Goal: Task Accomplishment & Management: Manage account settings

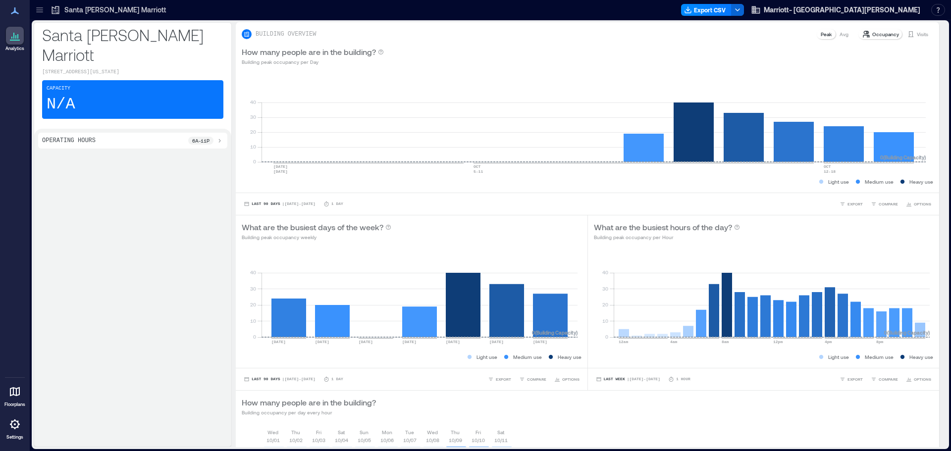
click at [100, 88] on div "Capacity N/A" at bounding box center [132, 99] width 181 height 39
click at [13, 398] on div at bounding box center [15, 392] width 18 height 18
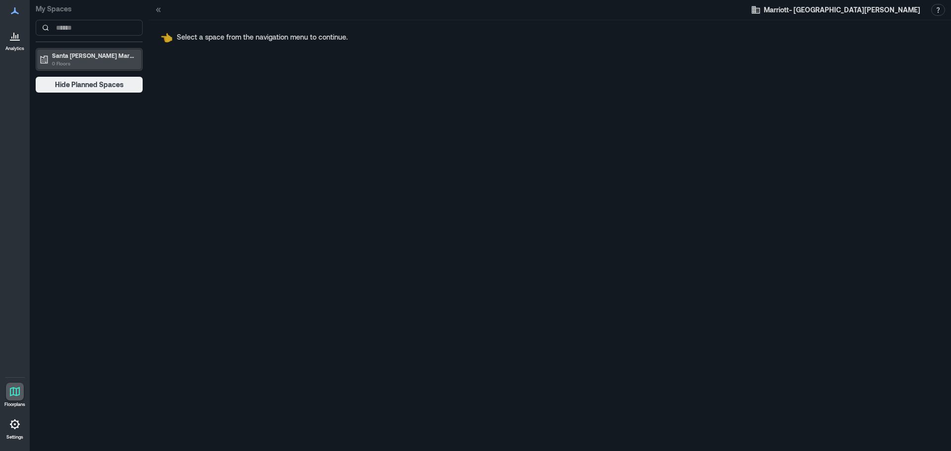
click at [109, 56] on p "Santa [PERSON_NAME] Marriott" at bounding box center [93, 56] width 83 height 8
click at [21, 36] on div at bounding box center [15, 36] width 18 height 18
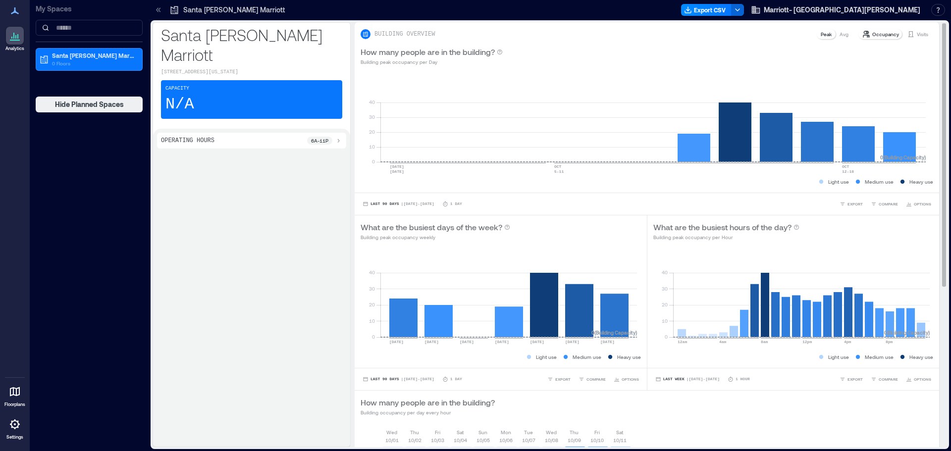
click at [881, 36] on p "Occupancy" at bounding box center [885, 34] width 27 height 8
click at [917, 36] on p "Visits" at bounding box center [922, 34] width 11 height 8
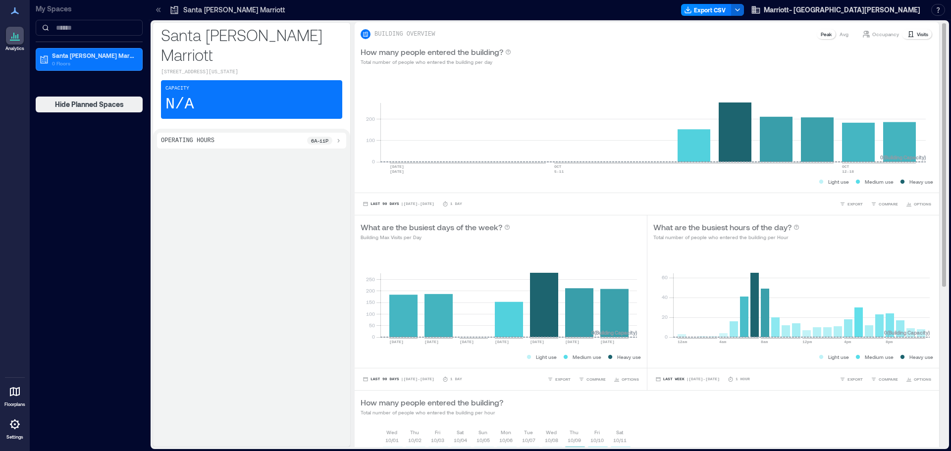
click at [874, 33] on p "Occupancy" at bounding box center [885, 34] width 27 height 8
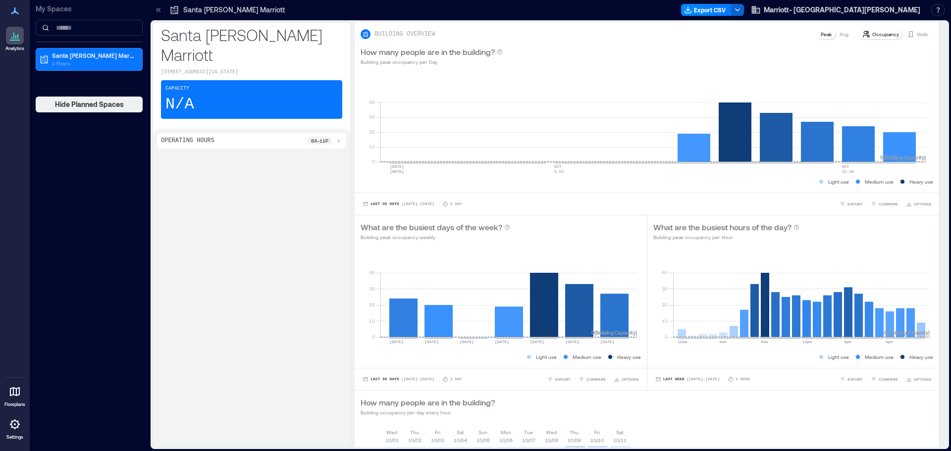
click at [13, 440] on p "Settings" at bounding box center [14, 437] width 17 height 6
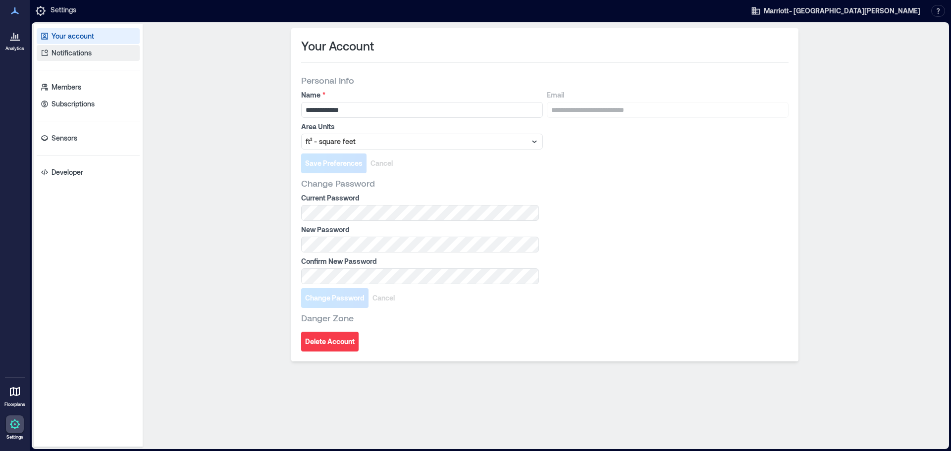
click at [98, 53] on link "Notifications" at bounding box center [88, 53] width 103 height 16
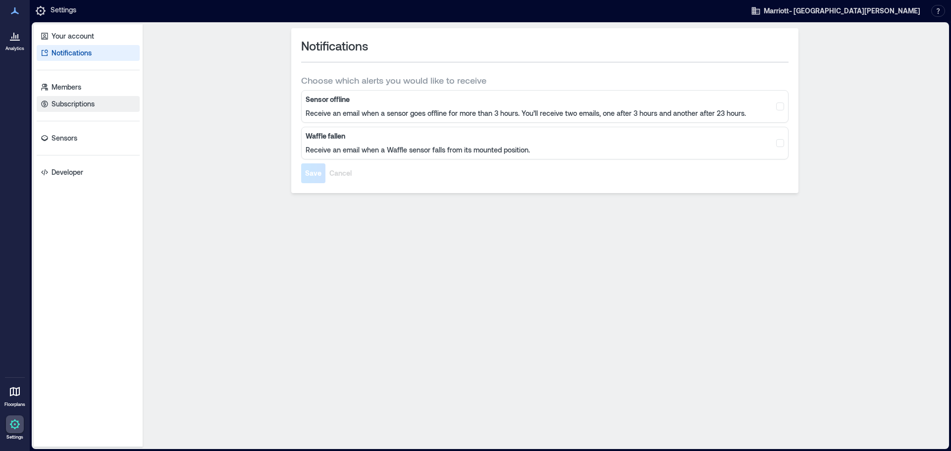
click at [98, 99] on link "Subscriptions" at bounding box center [88, 104] width 103 height 16
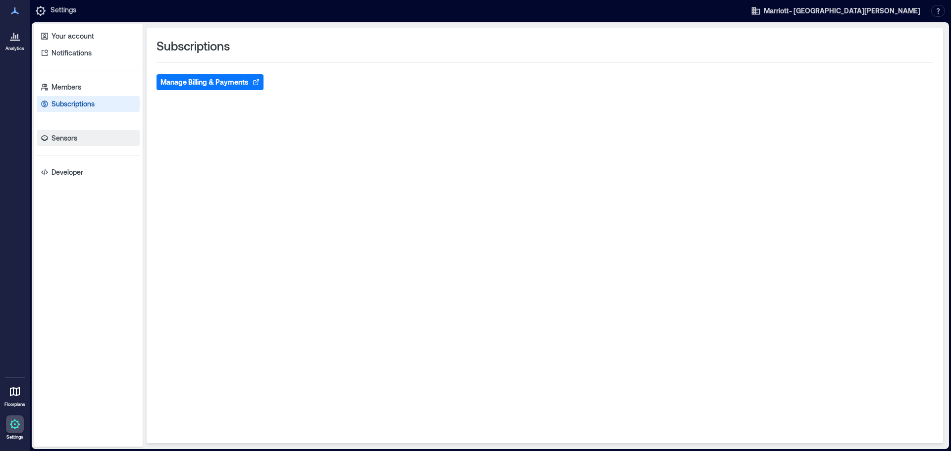
click at [96, 143] on link "Sensors" at bounding box center [88, 138] width 103 height 16
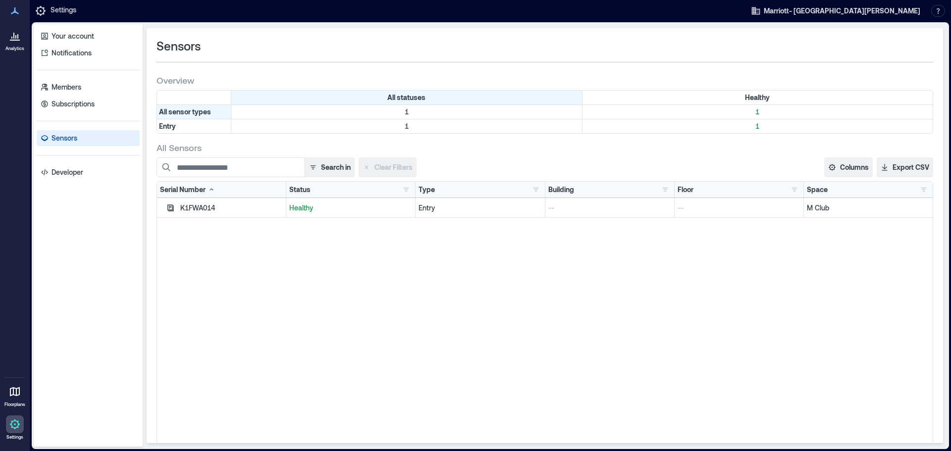
click at [14, 34] on icon at bounding box center [13, 36] width 1 height 6
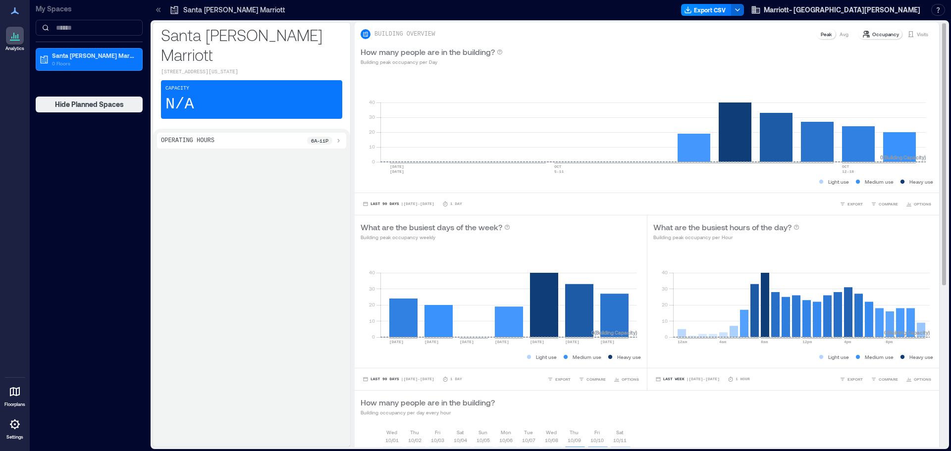
click at [917, 38] on p "Visits" at bounding box center [922, 34] width 11 height 8
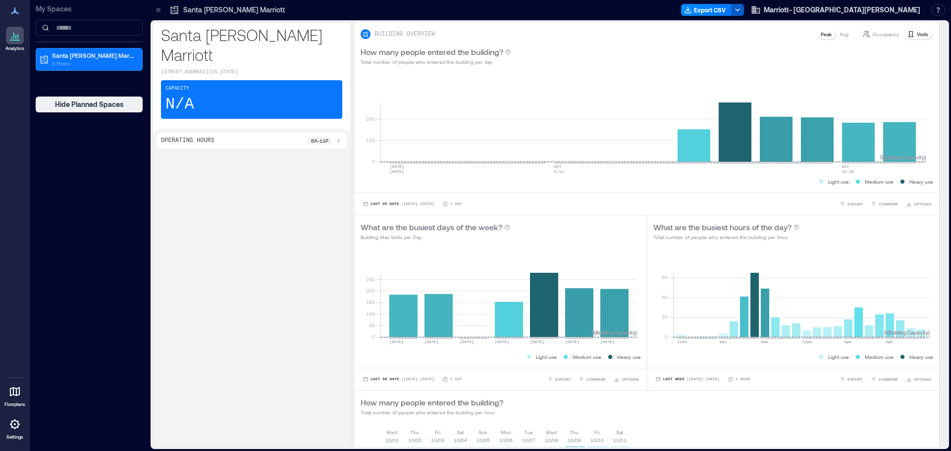
click at [742, 6] on icon "button" at bounding box center [738, 10] width 8 height 8
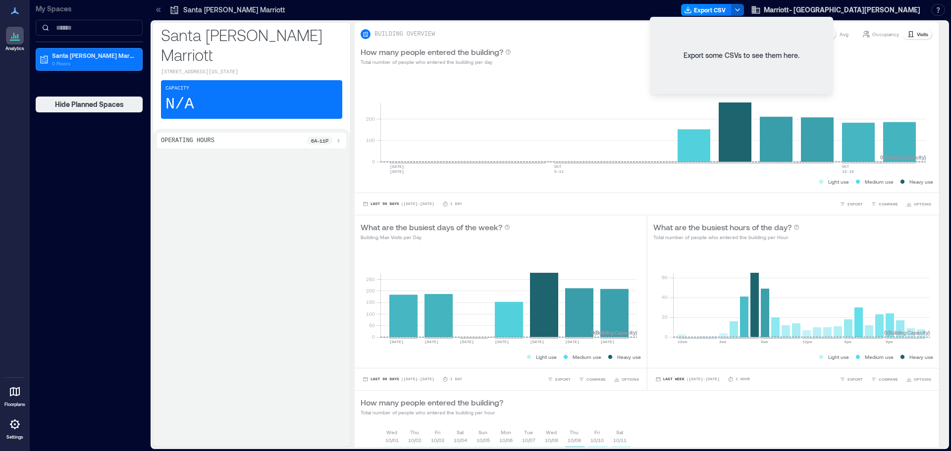
click at [742, 6] on icon "button" at bounding box center [738, 10] width 8 height 8
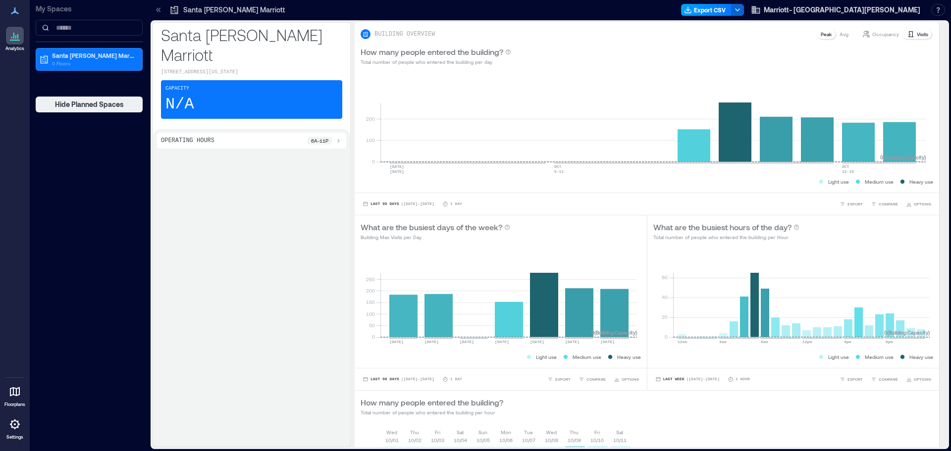
click at [692, 8] on icon "button" at bounding box center [688, 10] width 8 height 8
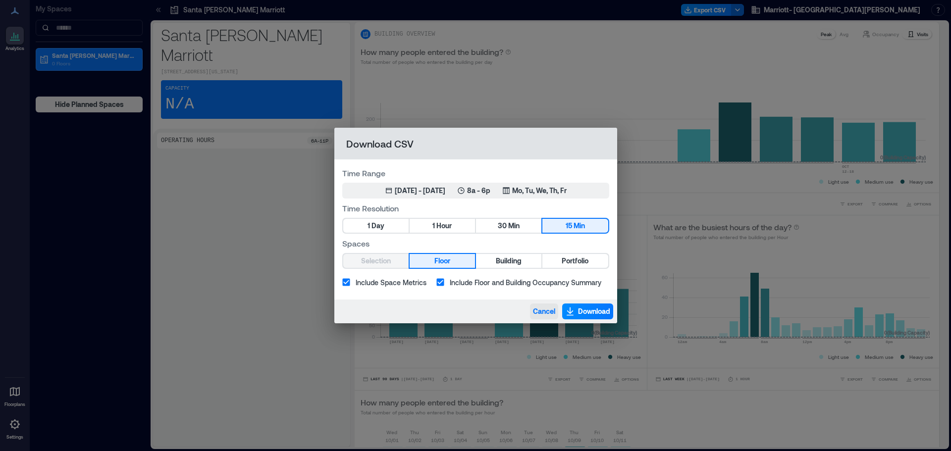
click at [543, 306] on button "Cancel" at bounding box center [544, 312] width 28 height 16
